Goal: Task Accomplishment & Management: Manage account settings

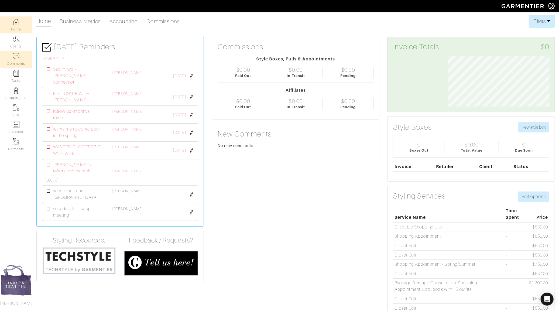
scroll to position [51, 110]
click at [16, 42] on link "Clients" at bounding box center [16, 41] width 32 height 17
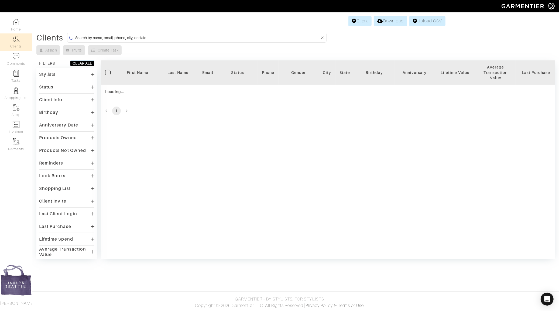
click at [130, 38] on input at bounding box center [197, 37] width 244 height 7
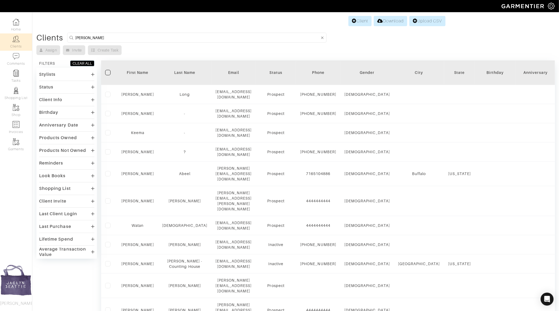
type input "mark campbell"
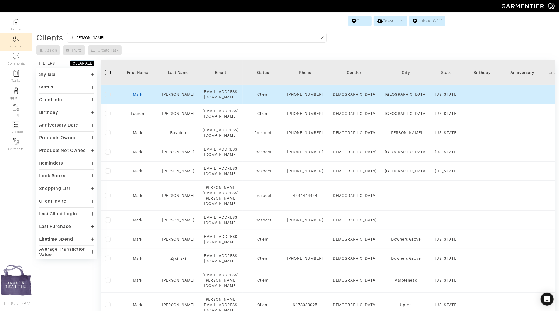
click at [136, 94] on link "Mark" at bounding box center [137, 94] width 9 height 4
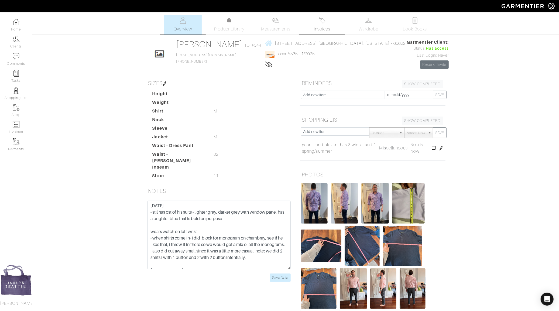
click at [328, 30] on span "Invoices" at bounding box center [322, 29] width 16 height 6
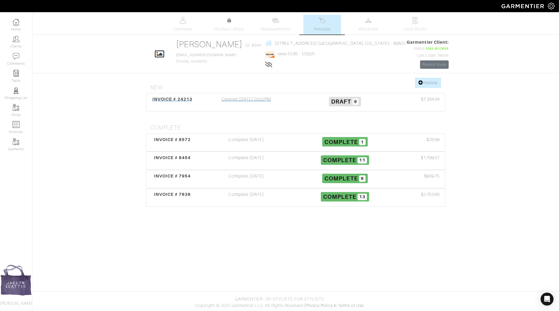
click at [239, 100] on div "Created [DATE] 03:02PM" at bounding box center [246, 102] width 99 height 12
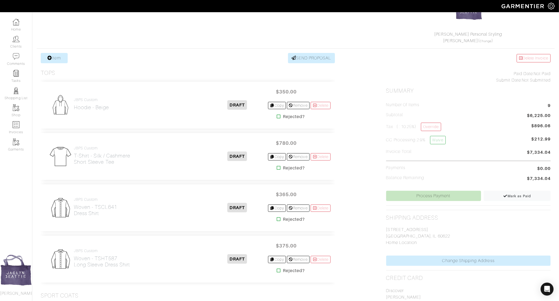
scroll to position [71, 0]
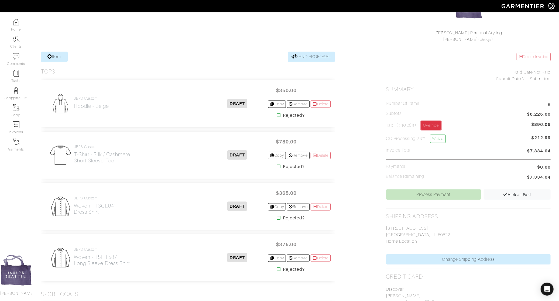
click at [427, 126] on link "Override" at bounding box center [431, 125] width 20 height 8
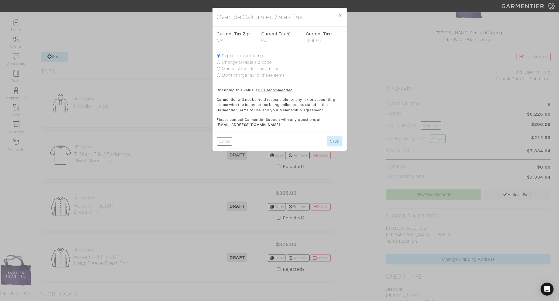
click at [254, 69] on label "Manually override tax amount" at bounding box center [251, 69] width 59 height 6
click at [220, 69] on input "Manually override tax amount" at bounding box center [219, 69] width 4 height 4
radio input "true"
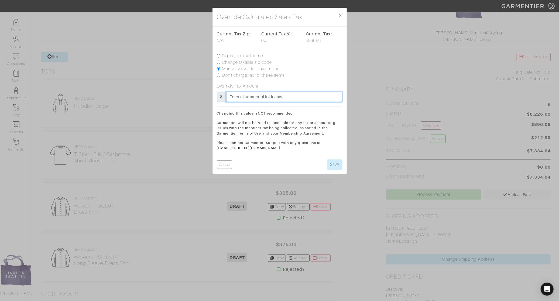
click at [270, 97] on input "text" at bounding box center [284, 96] width 116 height 10
type input "602.19"
click at [339, 164] on button "Save" at bounding box center [335, 164] width 16 height 10
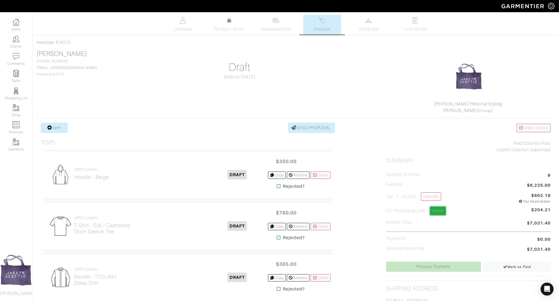
click at [438, 209] on link "Waive" at bounding box center [438, 210] width 16 height 8
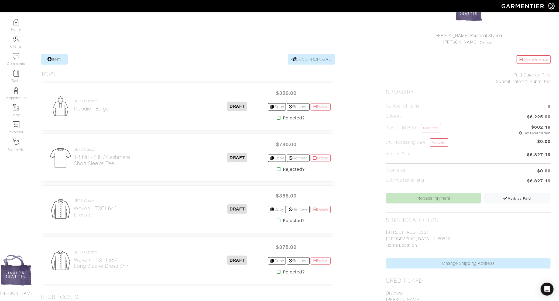
scroll to position [71, 0]
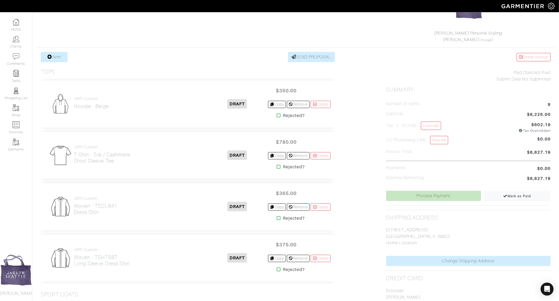
drag, startPoint x: 536, startPoint y: 122, endPoint x: 549, endPoint y: 122, distance: 13.8
click at [549, 122] on span "$602.19" at bounding box center [541, 124] width 19 height 6
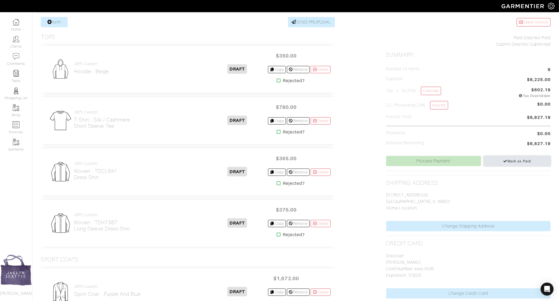
click at [511, 162] on span "Mark as Paid" at bounding box center [518, 161] width 28 height 4
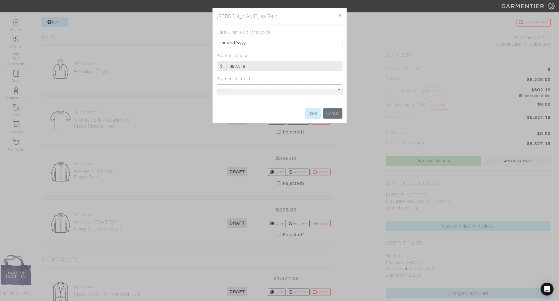
click at [279, 96] on div "Date Client Paid for Invoice 2025-08-12 Payment amount $ 6827.19 Payment method…" at bounding box center [280, 64] width 134 height 79
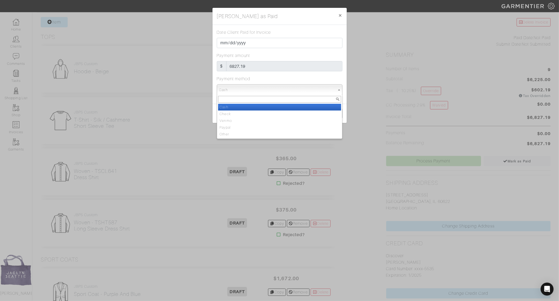
click at [279, 93] on span "Cash" at bounding box center [277, 89] width 116 height 11
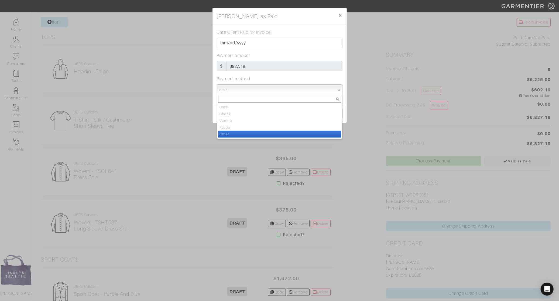
click at [278, 131] on li "Other" at bounding box center [279, 134] width 123 height 7
select select "Other"
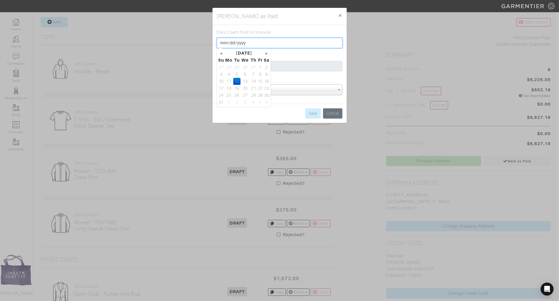
click at [223, 42] on input "[DATE]" at bounding box center [280, 43] width 126 height 10
type input "2025-05-22"
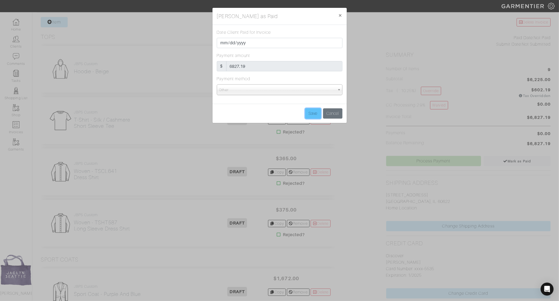
click at [313, 114] on input "Save" at bounding box center [313, 113] width 16 height 10
type input "Save"
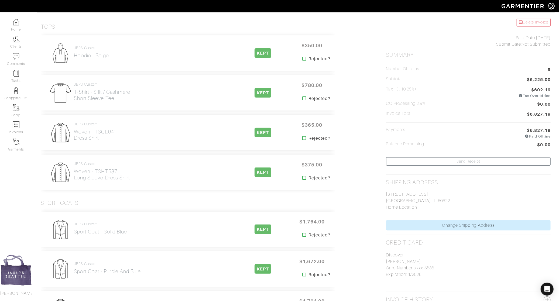
scroll to position [0, 0]
